Goal: Check status: Check status

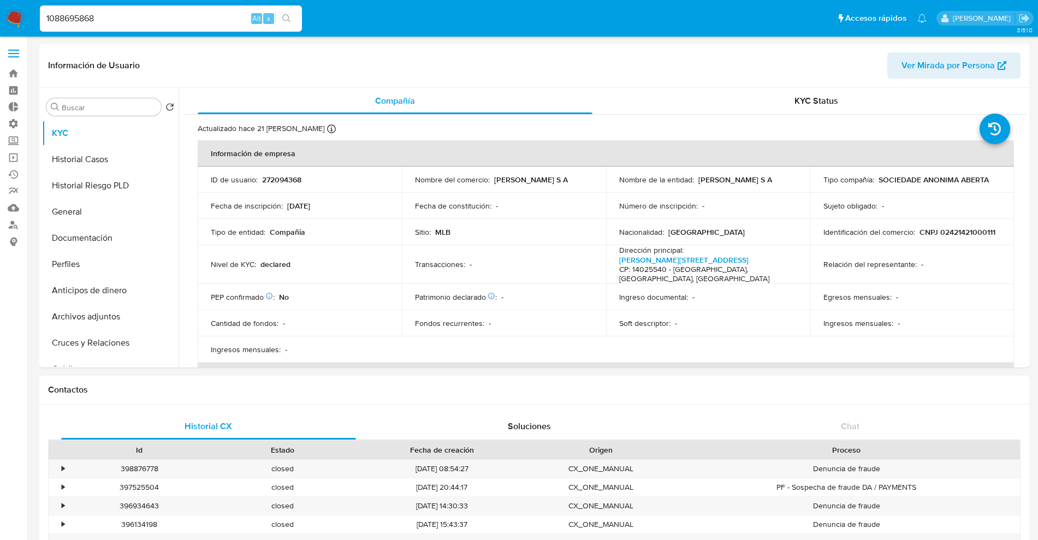
select select "10"
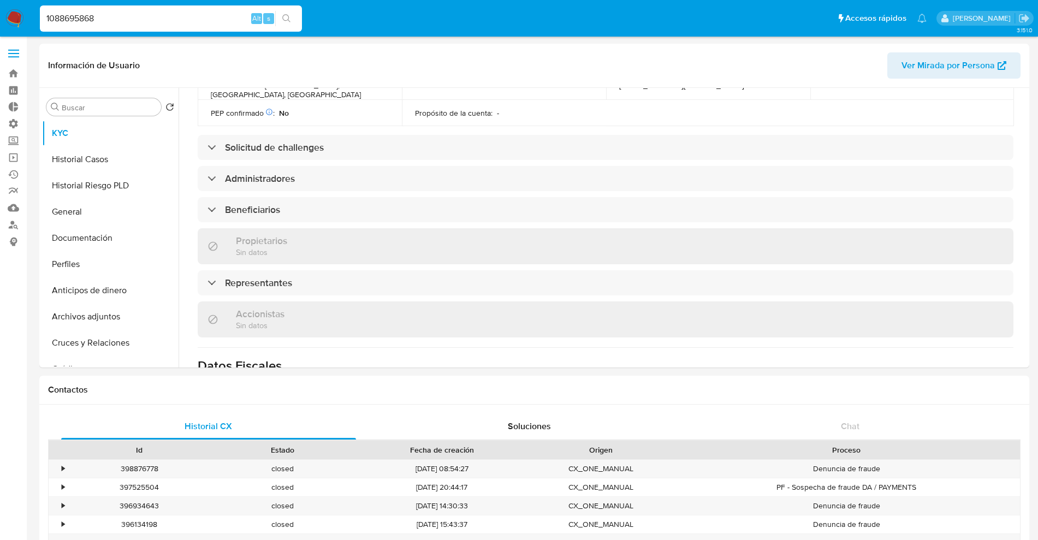
type input "1088695868"
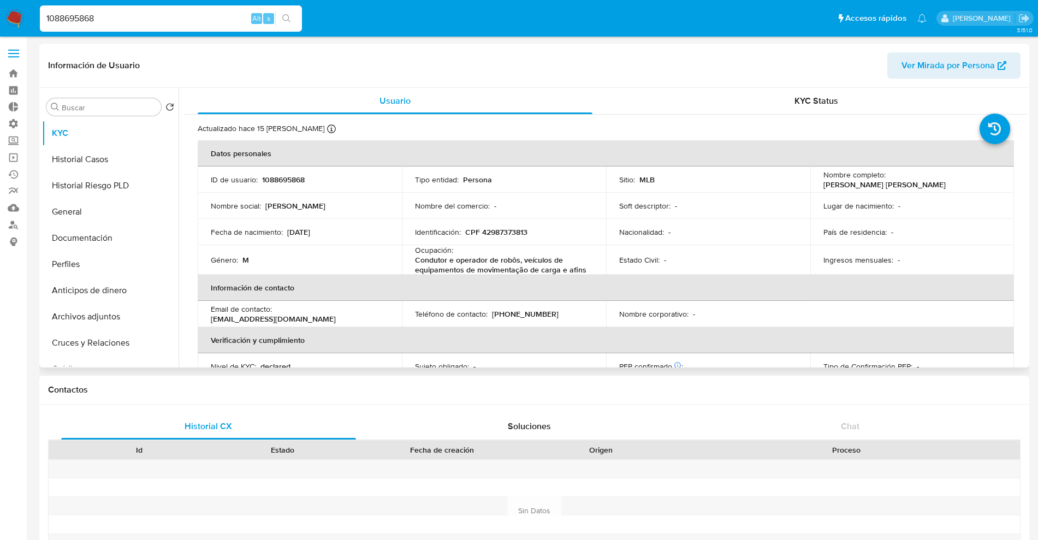
select select "10"
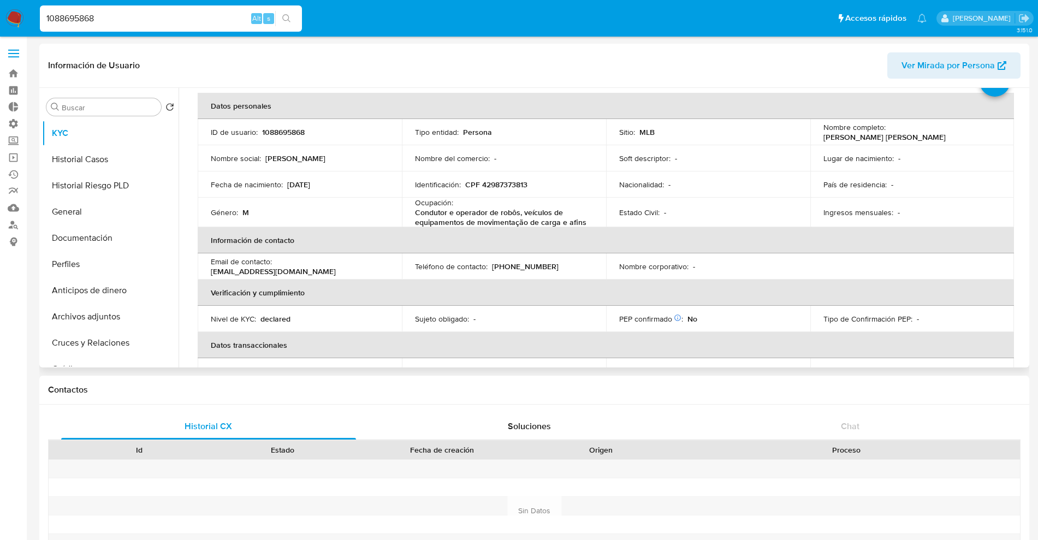
scroll to position [68, 0]
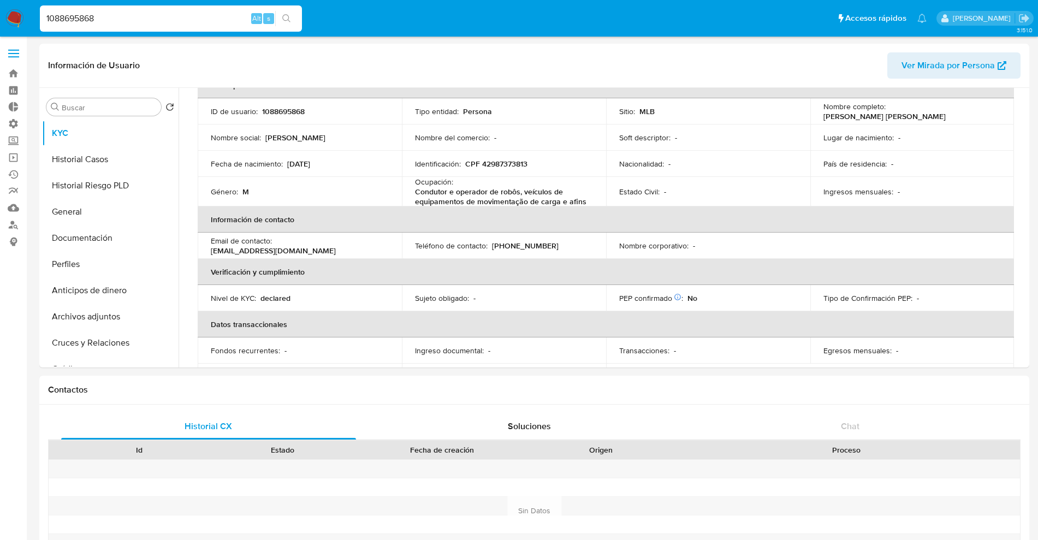
drag, startPoint x: 124, startPoint y: 21, endPoint x: 59, endPoint y: 14, distance: 65.3
click at [64, 19] on input "1088695868" at bounding box center [171, 18] width 262 height 14
paste input "171018031"
paste input
type input "1710180318"
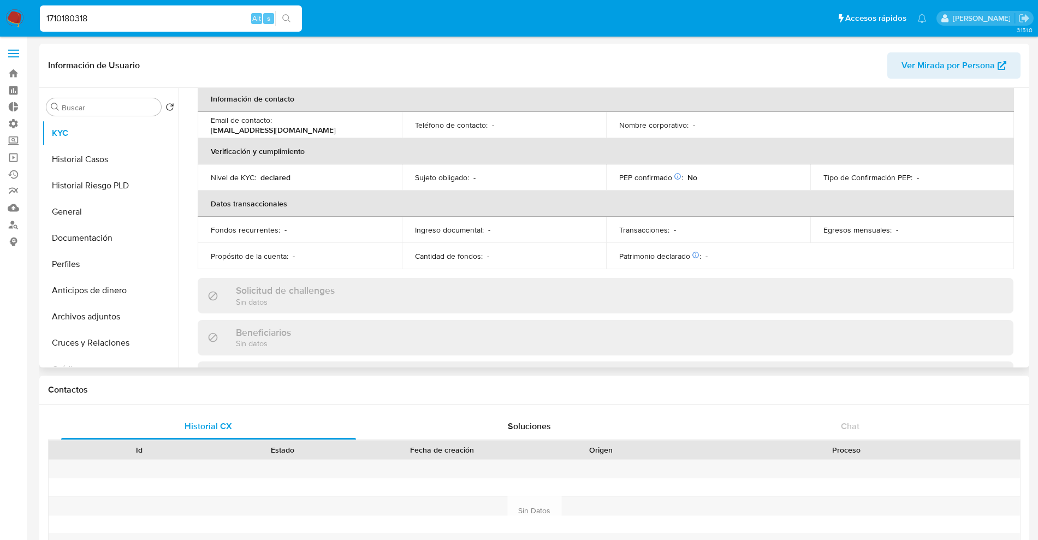
scroll to position [273, 0]
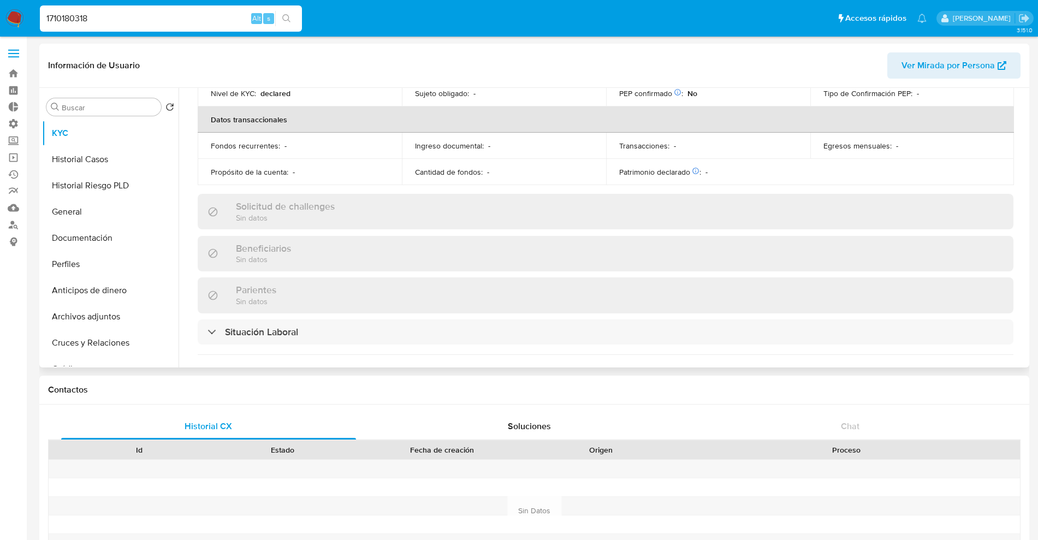
select select "10"
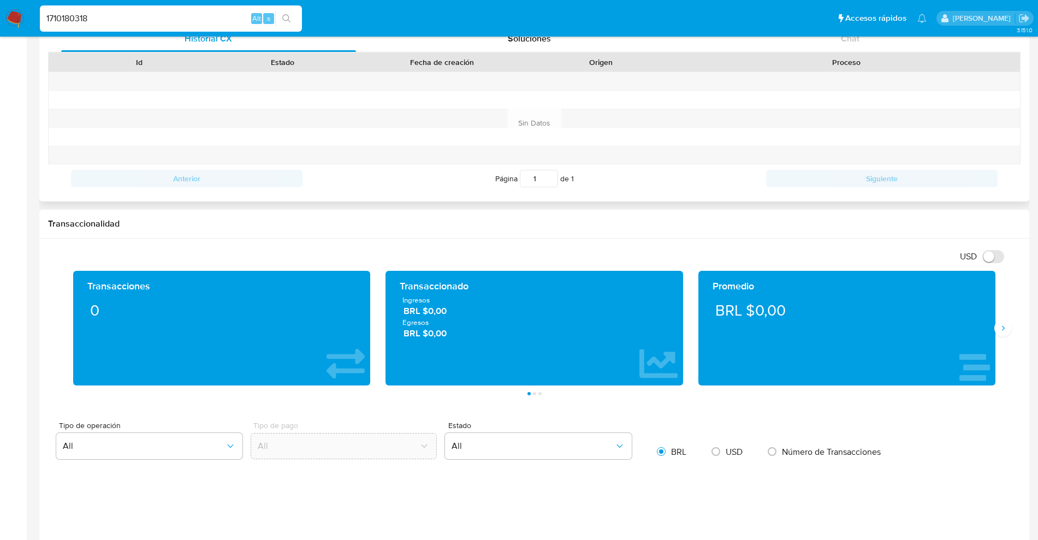
scroll to position [546, 0]
